Goal: Find specific page/section: Find specific page/section

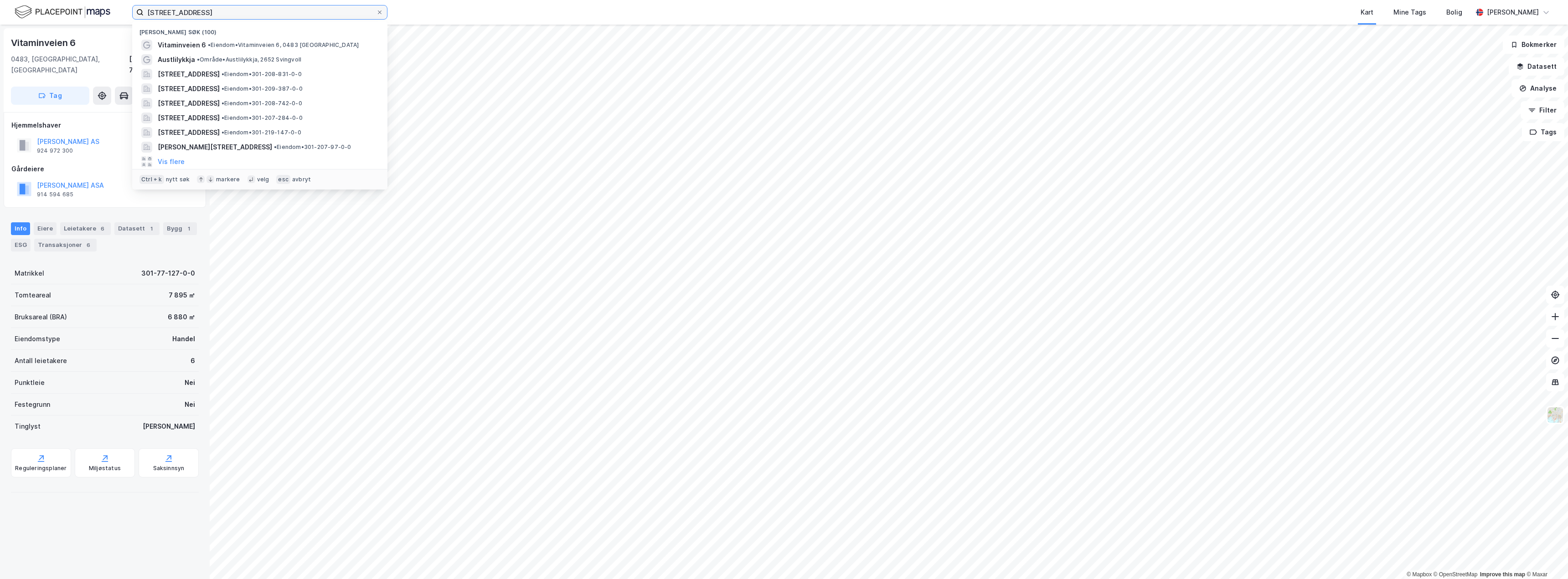
drag, startPoint x: 204, startPoint y: 13, endPoint x: 52, endPoint y: 13, distance: 152.0
click at [52, 13] on div "vitaminveien 6 Nylige søk (100) Vitaminveien 6 • Eiendom • Vitaminveien 6, [GEO…" at bounding box center [784, 12] width 1568 height 24
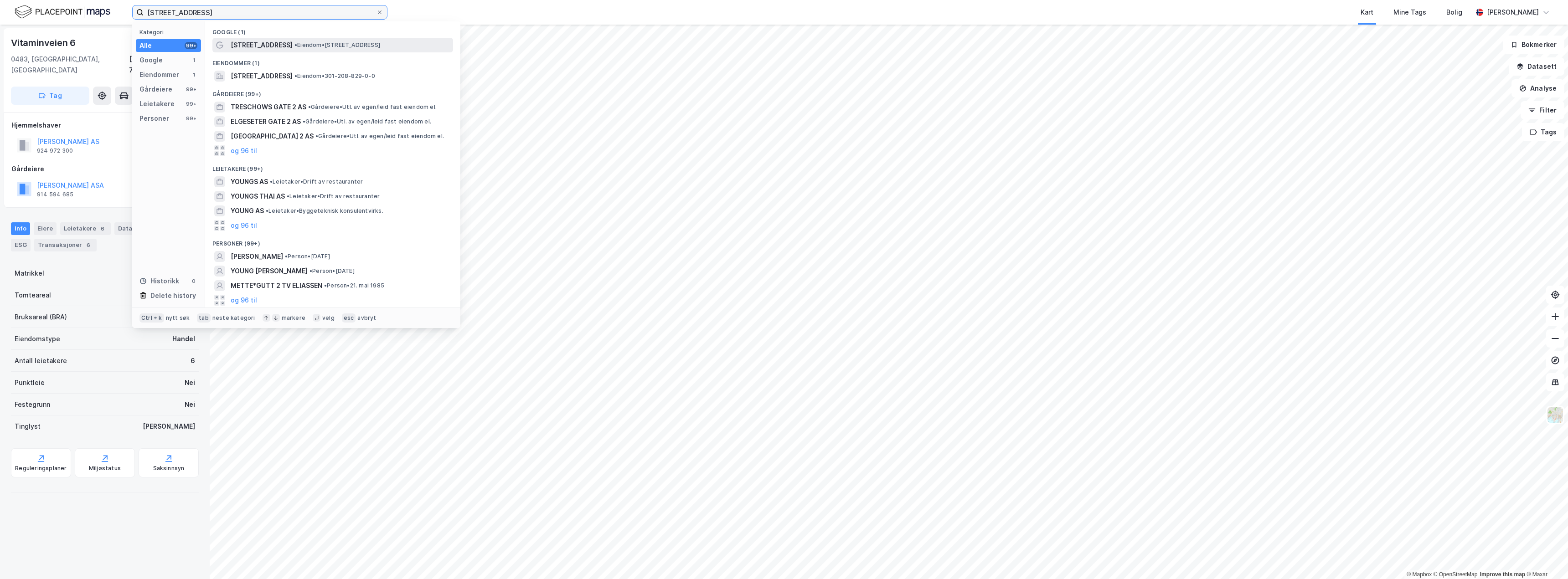
type input "[STREET_ADDRESS]"
click at [306, 40] on div "[STREET_ADDRESS] • Eiendom • [STREET_ADDRESS]" at bounding box center [341, 45] width 220 height 11
